Goal: Book appointment/travel/reservation

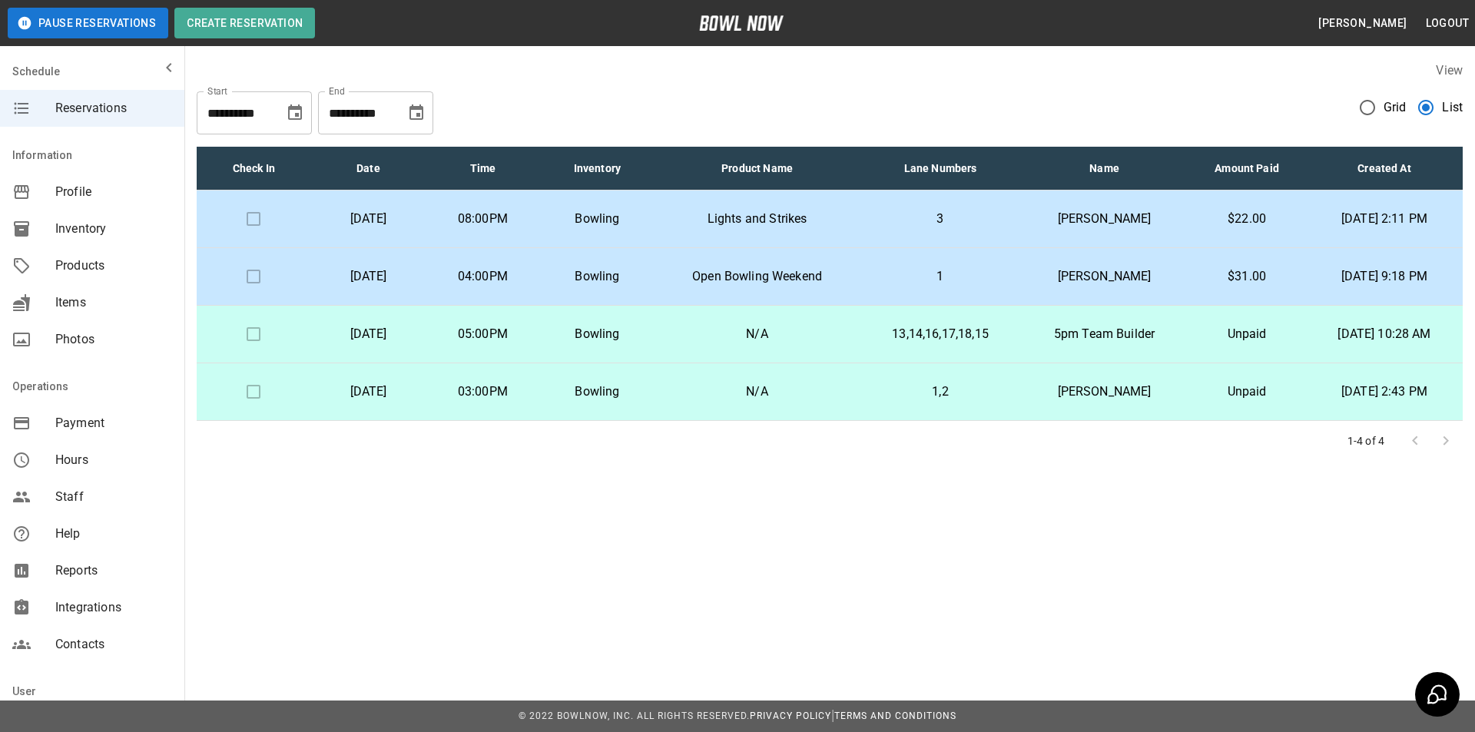
click at [704, 340] on p "N/A" at bounding box center [757, 334] width 181 height 18
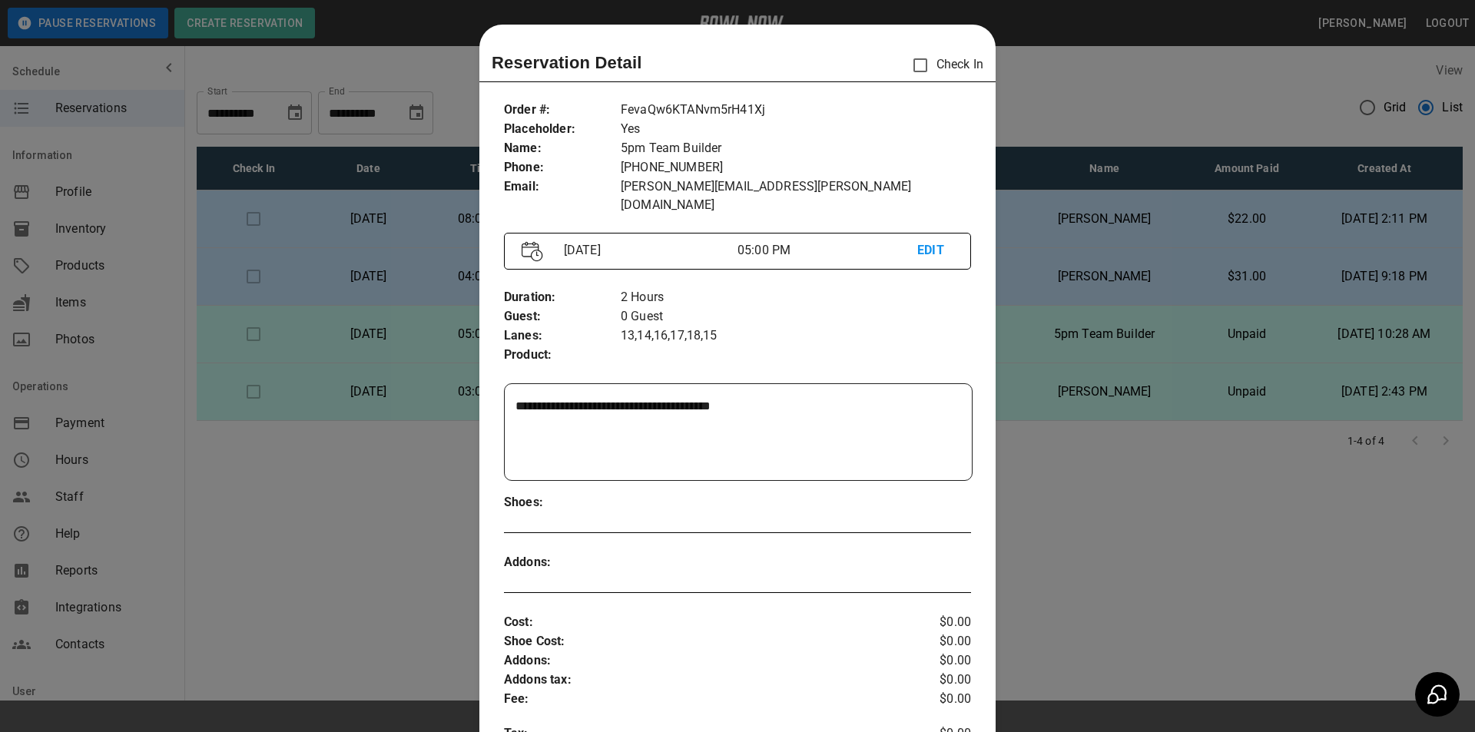
scroll to position [25, 0]
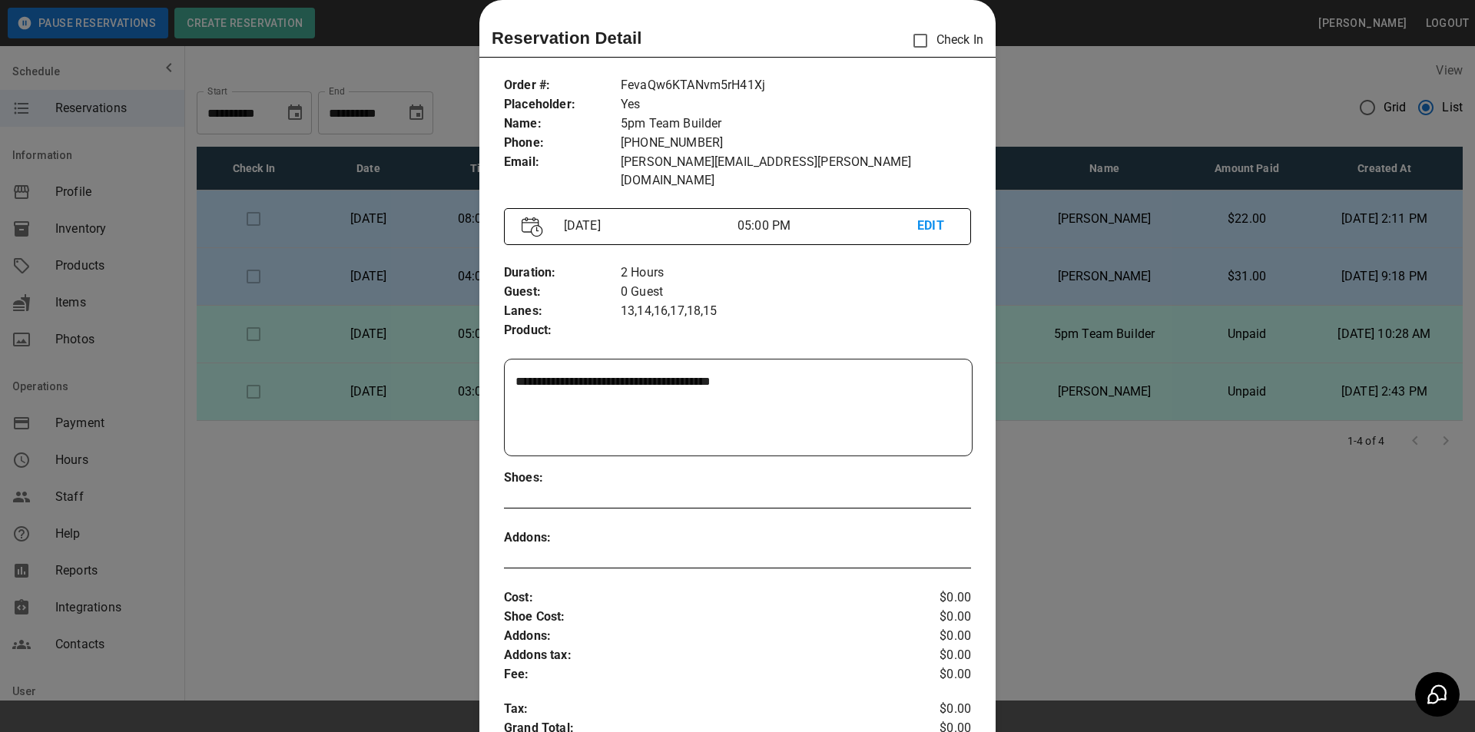
click at [1016, 104] on div at bounding box center [737, 366] width 1475 height 732
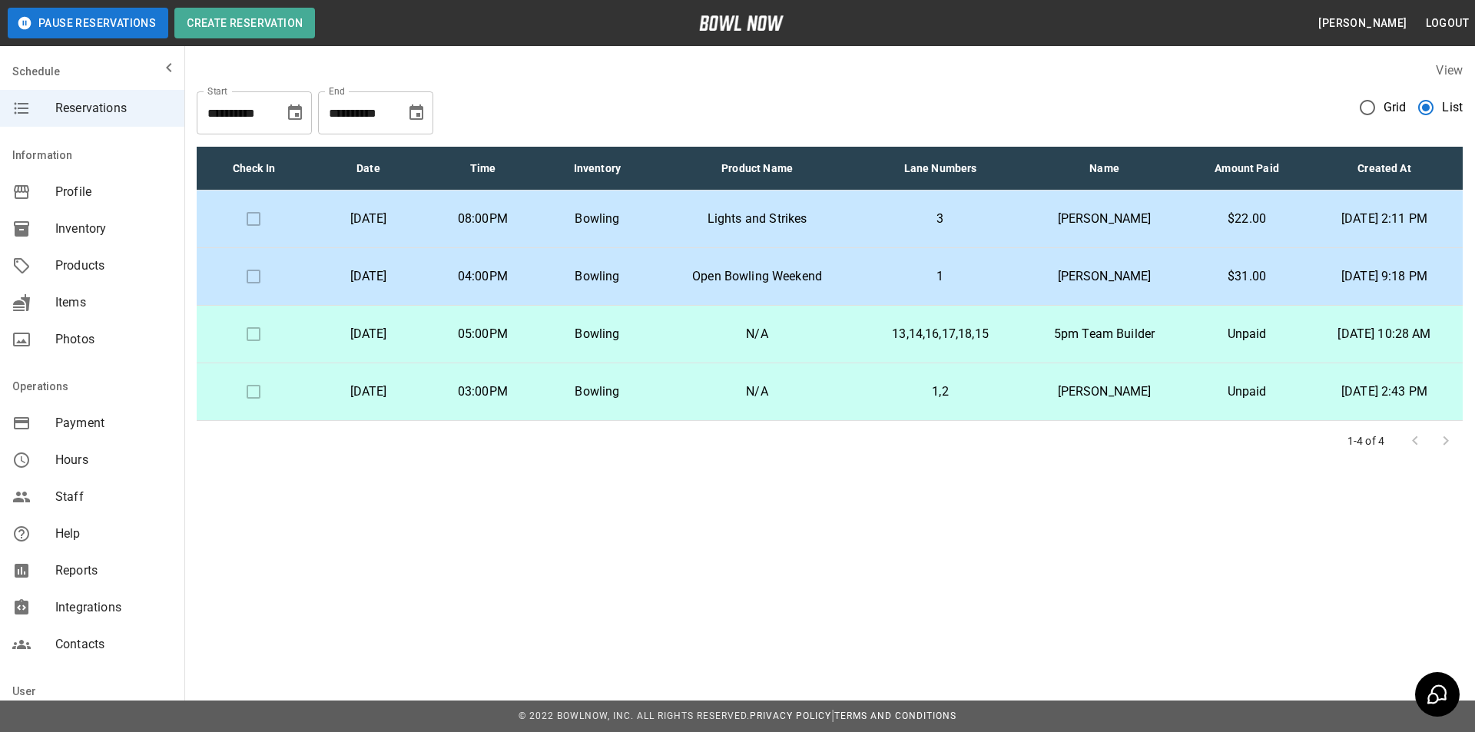
click at [655, 347] on td "Bowling" at bounding box center [597, 335] width 115 height 58
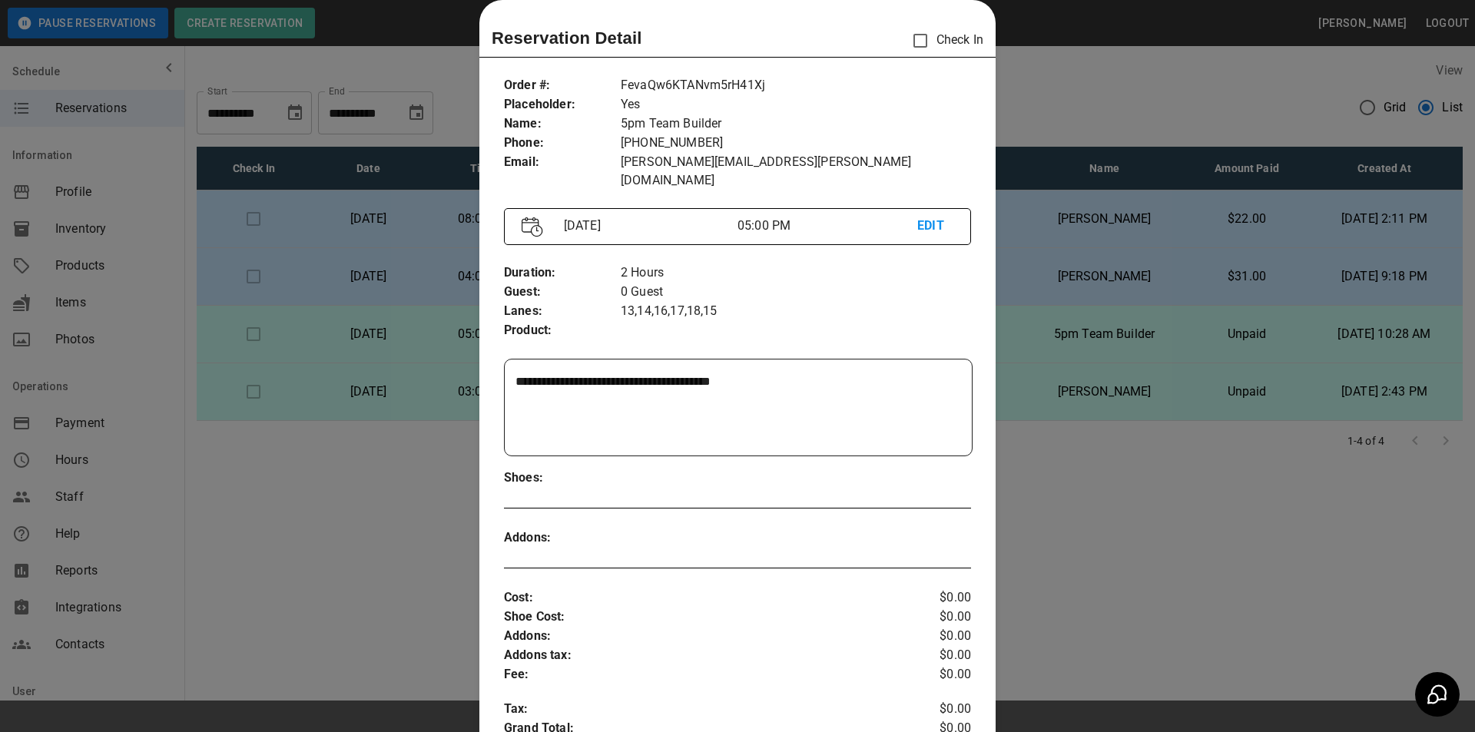
click at [1114, 79] on div at bounding box center [737, 366] width 1475 height 732
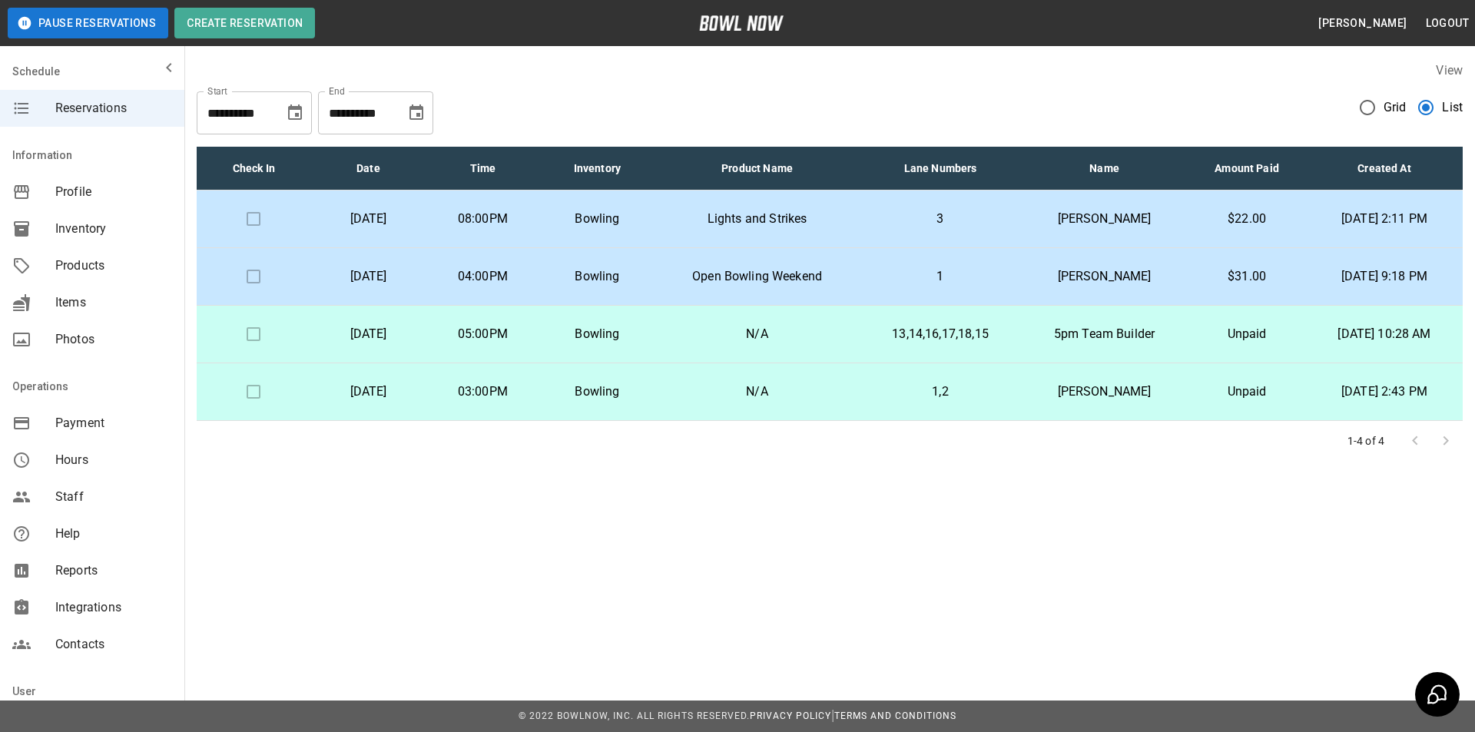
click at [871, 398] on td "1,2" at bounding box center [940, 392] width 161 height 58
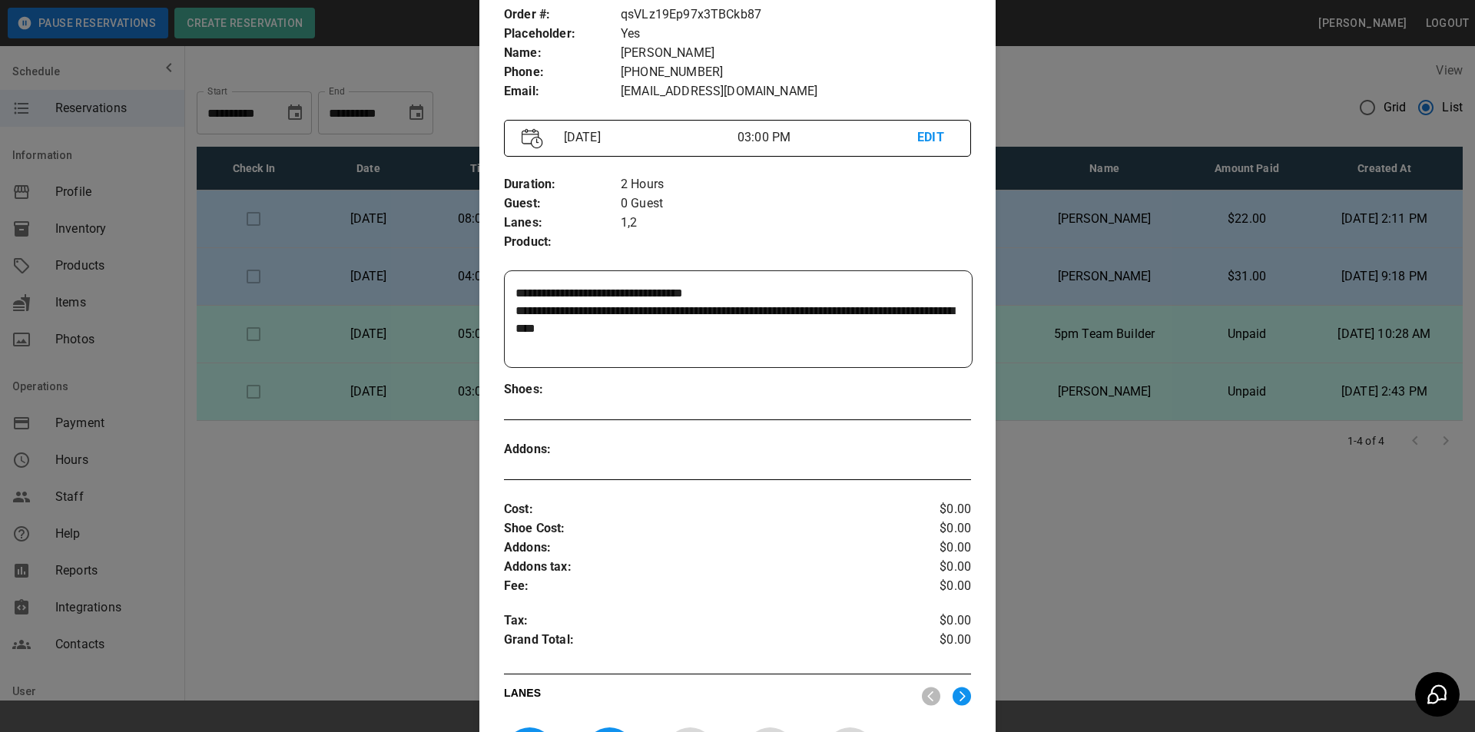
scroll to position [98, 0]
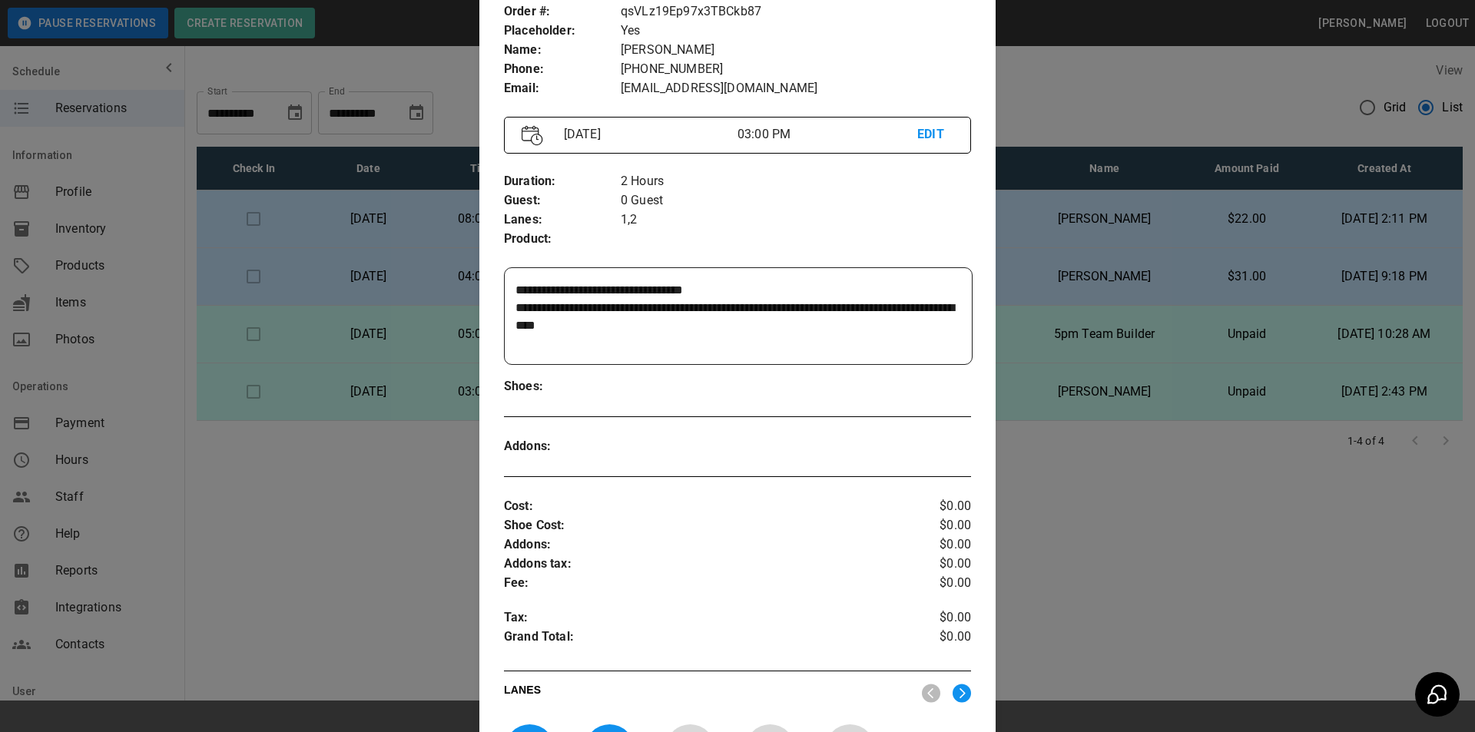
click at [1059, 475] on div at bounding box center [737, 366] width 1475 height 732
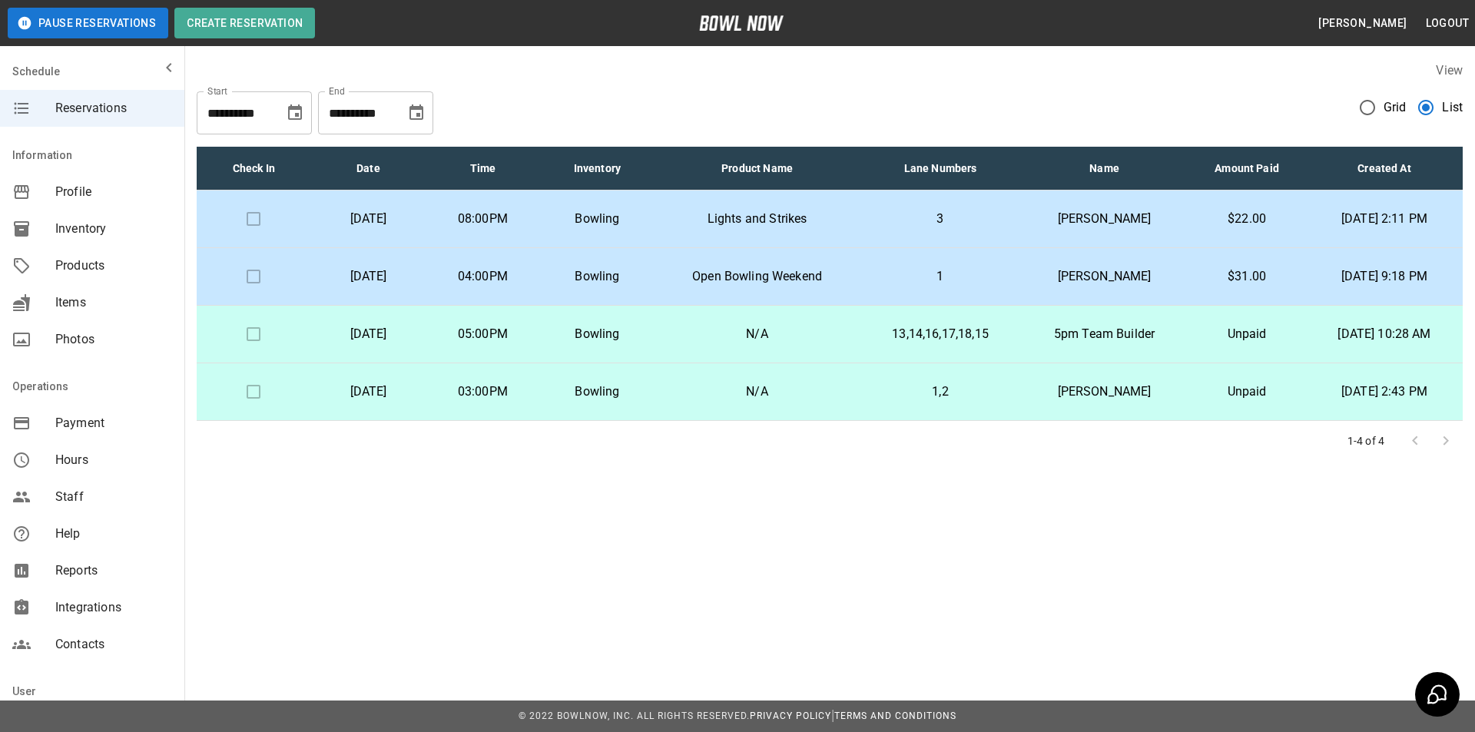
click at [984, 348] on td "13,14,16,17,18,15" at bounding box center [940, 335] width 161 height 58
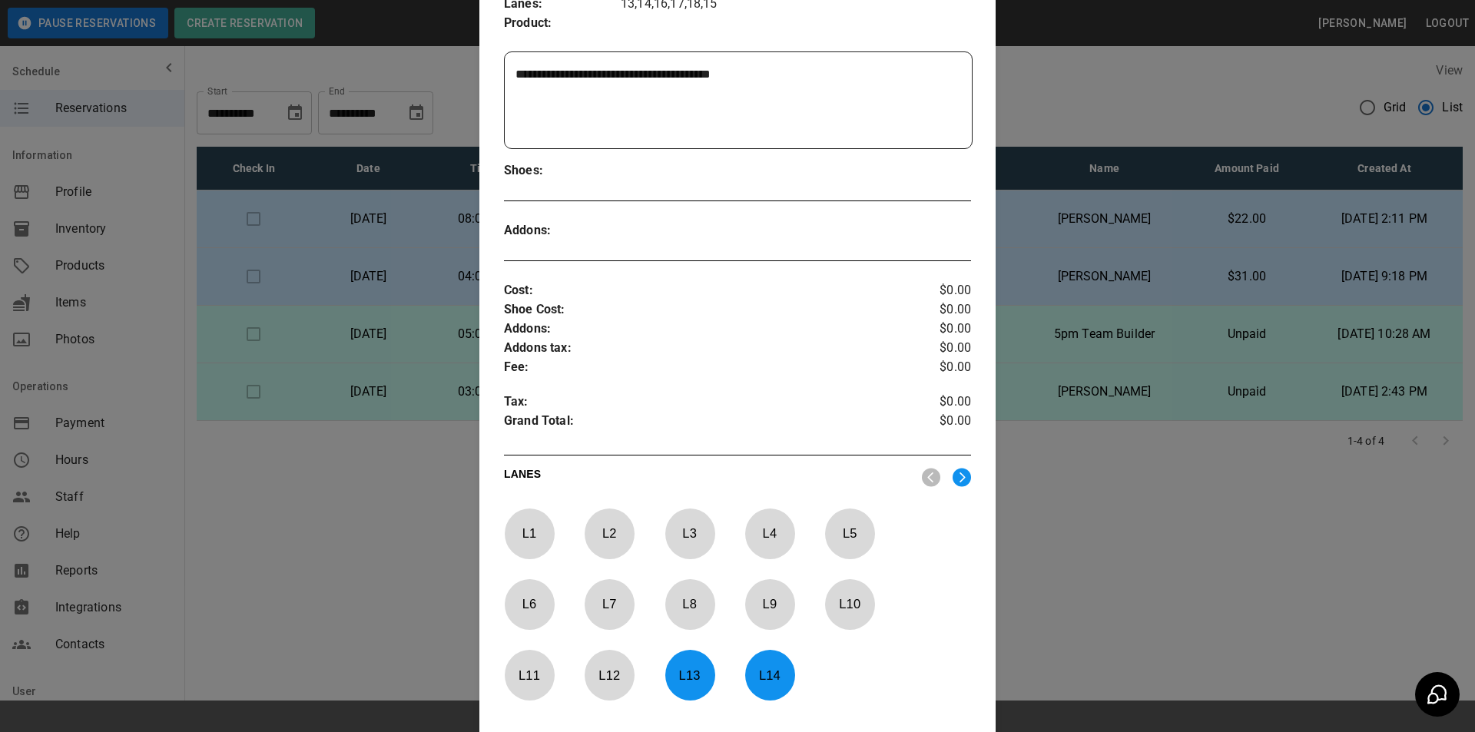
scroll to position [483, 0]
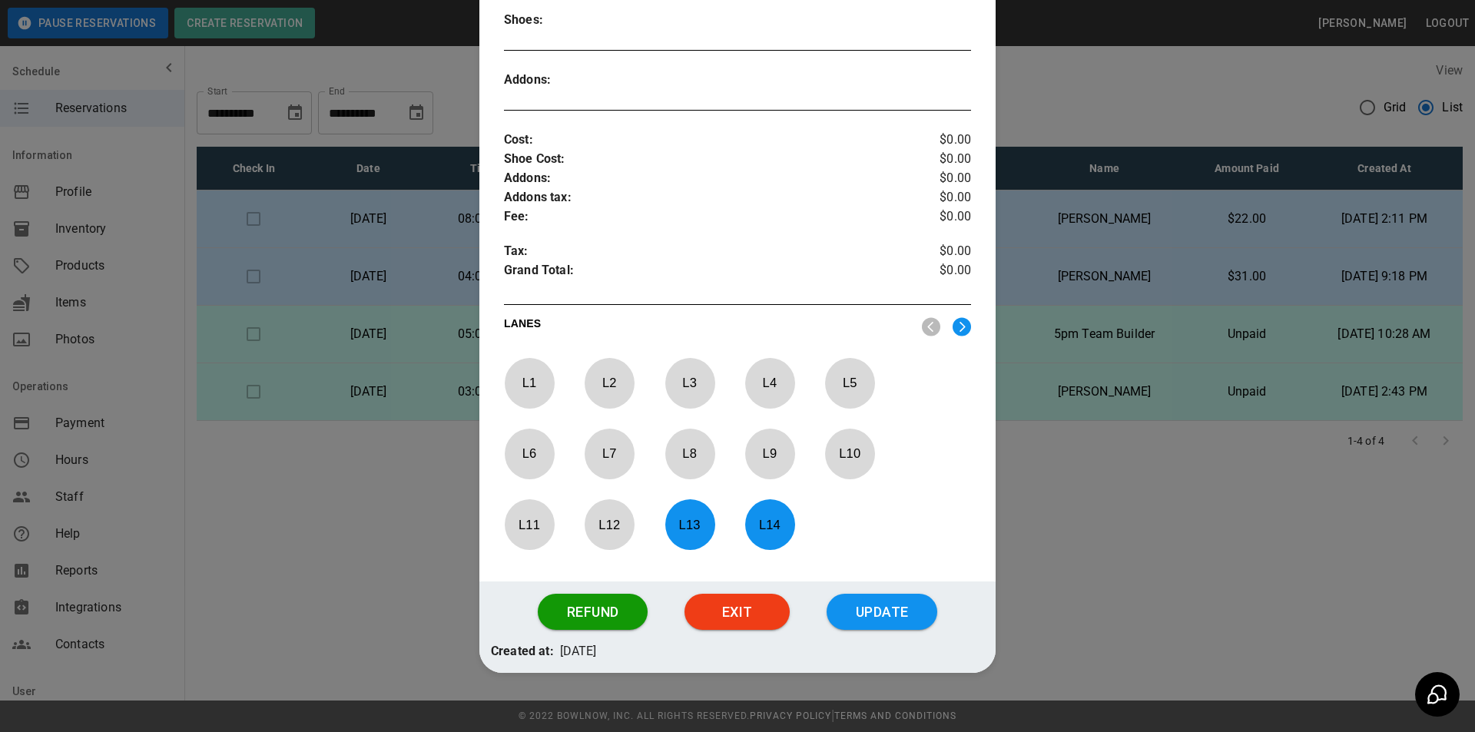
click at [1064, 575] on div at bounding box center [737, 366] width 1475 height 732
